Goal: Task Accomplishment & Management: Complete application form

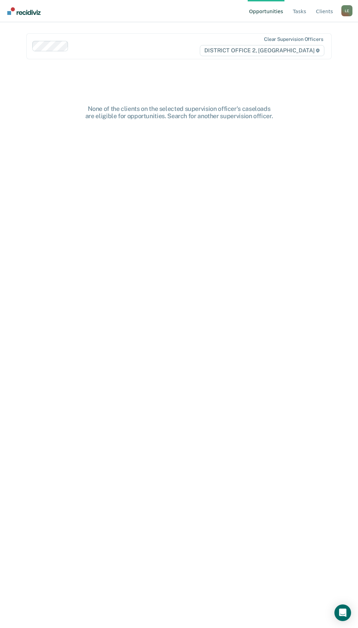
click at [347, 10] on div "L E" at bounding box center [346, 10] width 11 height 11
click at [290, 42] on link "Go to PSI Case Dashboard" at bounding box center [312, 44] width 58 height 6
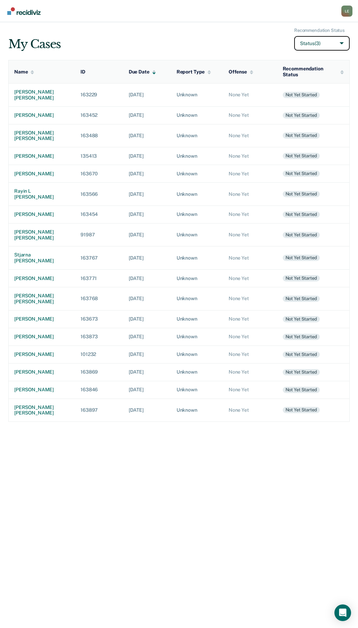
click at [322, 43] on button "Status (3)" at bounding box center [321, 43] width 55 height 15
click at [339, 43] on button "Status (3)" at bounding box center [321, 43] width 55 height 15
click at [285, 94] on input "Archived" at bounding box center [285, 94] width 5 height 5
checkbox input "true"
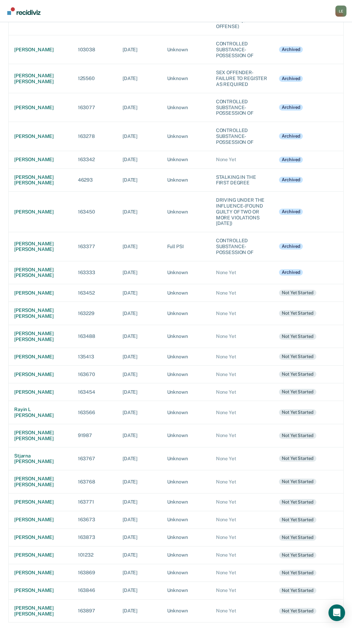
scroll to position [2765, 0]
click at [29, 279] on div "[PERSON_NAME] [PERSON_NAME]" at bounding box center [40, 273] width 53 height 12
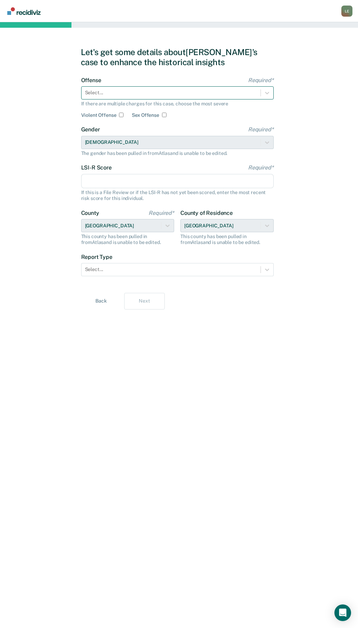
click at [116, 96] on div at bounding box center [171, 92] width 172 height 7
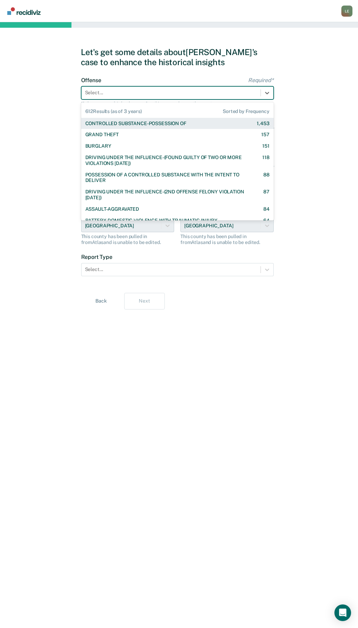
click at [117, 121] on div "CONTROLLED SUBSTANCE-POSSESSION OF" at bounding box center [135, 124] width 101 height 6
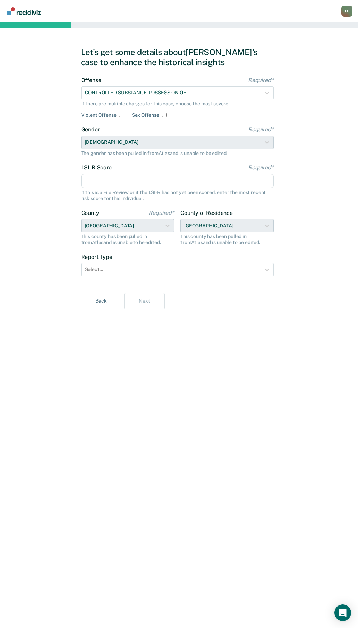
click at [122, 181] on input "LSI-R Score Required*" at bounding box center [177, 181] width 192 height 15
type input "15"
drag, startPoint x: 109, startPoint y: 264, endPoint x: 109, endPoint y: 273, distance: 8.7
click at [109, 265] on div "Select..." at bounding box center [170, 269] width 179 height 10
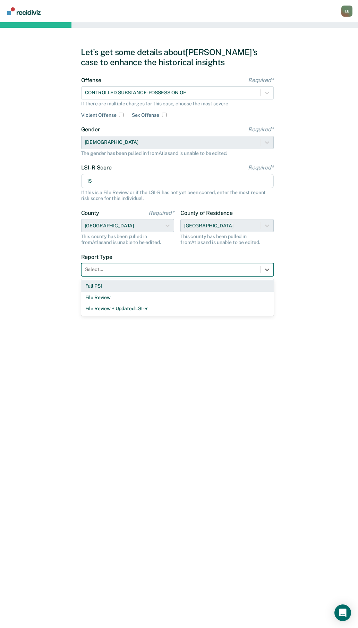
click at [114, 287] on div "Full PSI" at bounding box center [177, 285] width 192 height 11
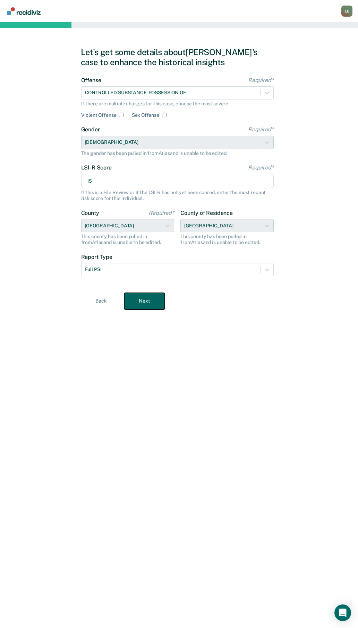
click at [150, 300] on button "Next" at bounding box center [144, 301] width 41 height 17
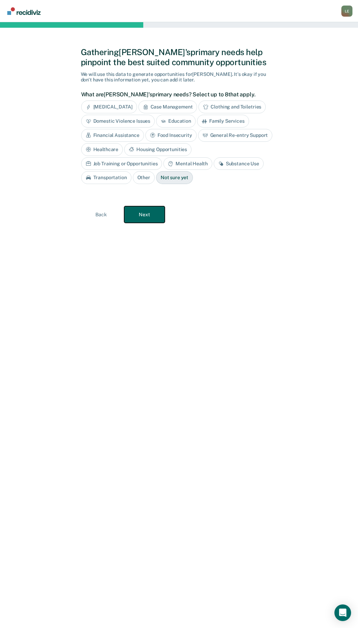
click at [142, 219] on button "Next" at bounding box center [144, 214] width 41 height 17
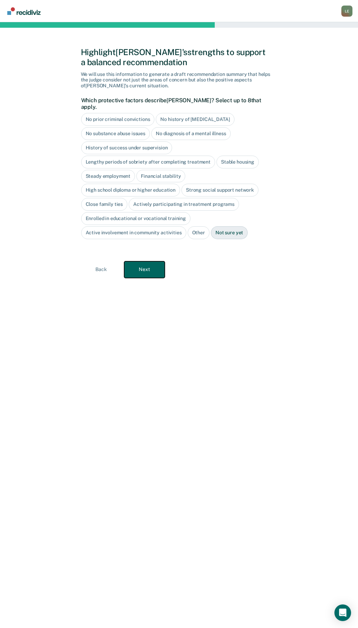
click at [149, 264] on button "Next" at bounding box center [144, 269] width 41 height 17
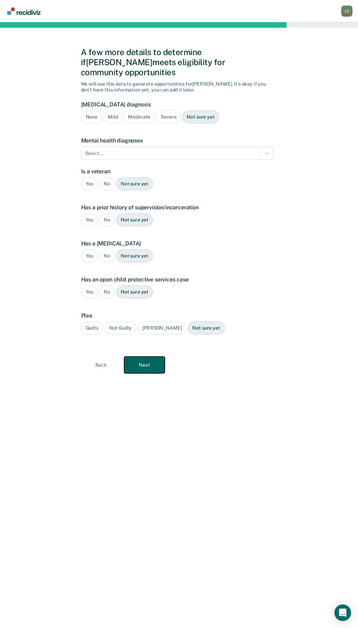
click at [160, 357] on button "Next" at bounding box center [144, 365] width 41 height 17
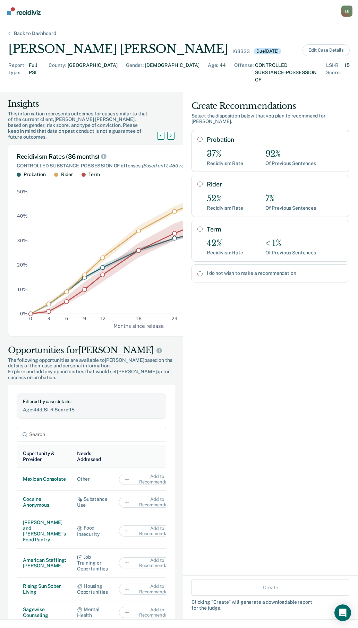
click at [197, 137] on input "Probation" at bounding box center [199, 140] width 5 height 6
radio input "true"
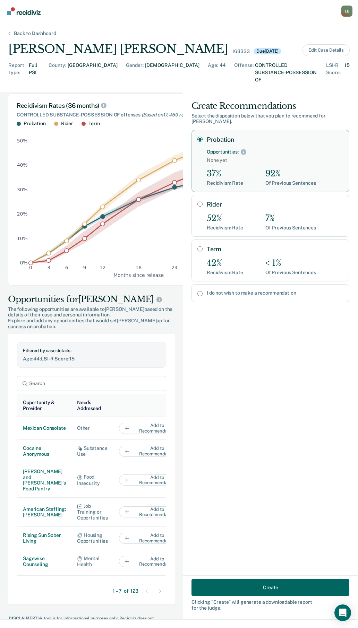
scroll to position [87, 0]
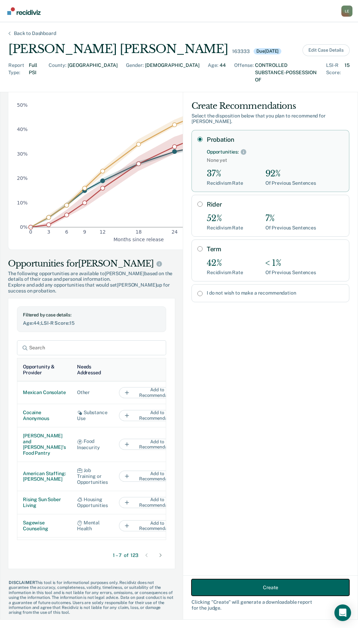
click at [280, 588] on button "Create" at bounding box center [270, 587] width 158 height 17
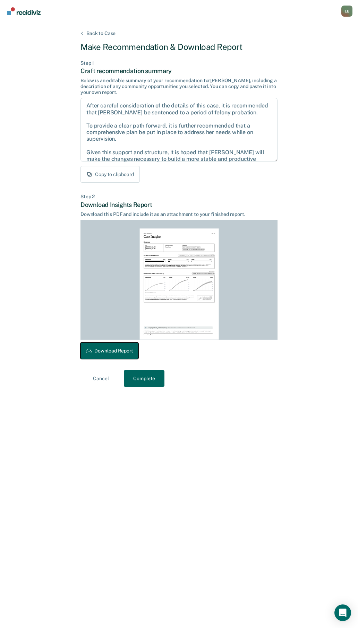
click at [105, 345] on button "Download Report" at bounding box center [109, 350] width 58 height 17
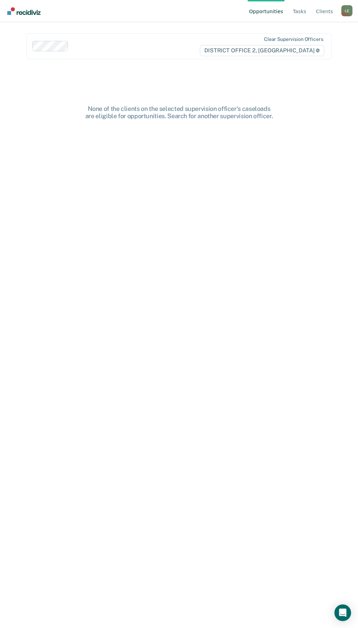
click at [348, 13] on div "L E" at bounding box center [346, 10] width 11 height 11
click at [320, 43] on link "Go to PSI Case Dashboard" at bounding box center [312, 44] width 58 height 6
